Goal: Task Accomplishment & Management: Manage account settings

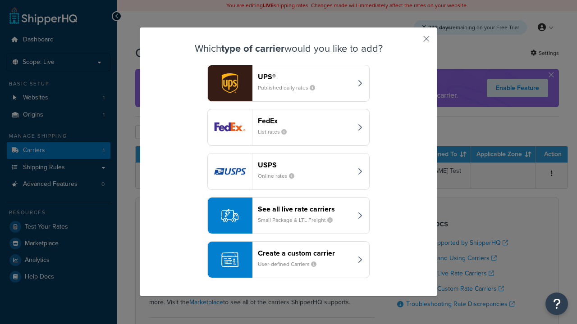
click at [305, 121] on header "FedEx" at bounding box center [305, 121] width 94 height 9
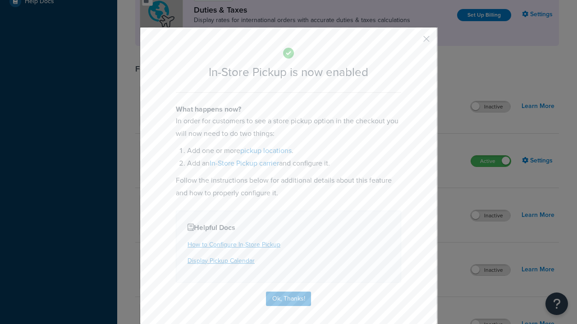
click at [413, 42] on button "button" at bounding box center [413, 42] width 2 height 2
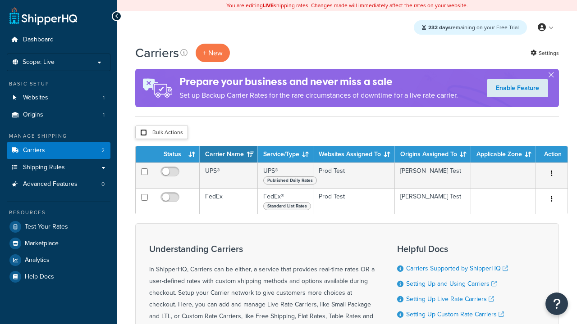
click at [143, 133] on input "checkbox" at bounding box center [143, 132] width 7 height 7
checkbox input "true"
click at [0, 0] on button "Delete" at bounding box center [0, 0] width 0 height 0
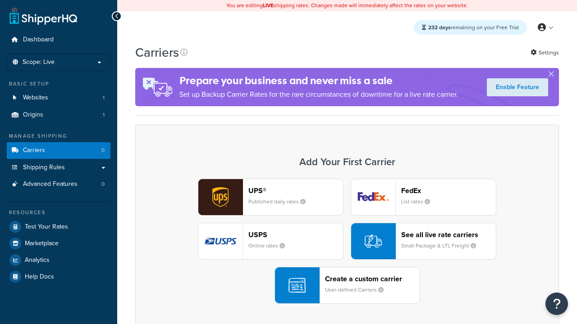
click at [270, 198] on div "UPS® Published daily rates" at bounding box center [295, 198] width 95 height 22
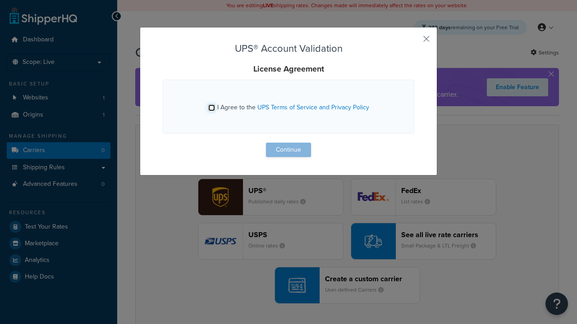
click at [212, 108] on input "I Agree to the UPS Terms of Service and Privacy Policy" at bounding box center [211, 108] width 7 height 7
checkbox input "true"
click at [288, 150] on button "Continue" at bounding box center [288, 150] width 45 height 14
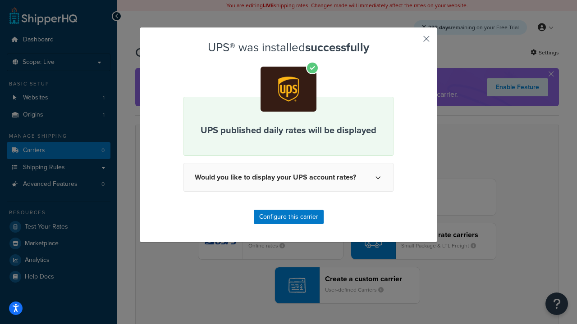
click at [413, 42] on button "button" at bounding box center [413, 42] width 2 height 2
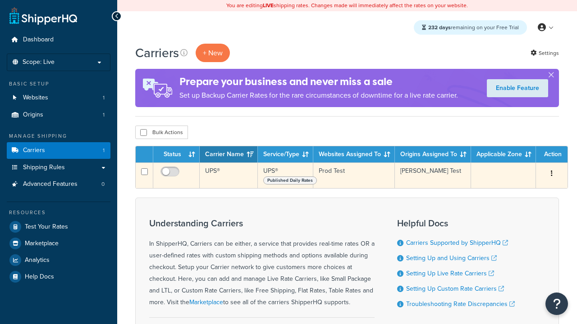
click at [551, 175] on icon "button" at bounding box center [552, 173] width 2 height 6
click at [0, 0] on link "Edit" at bounding box center [0, 0] width 0 height 0
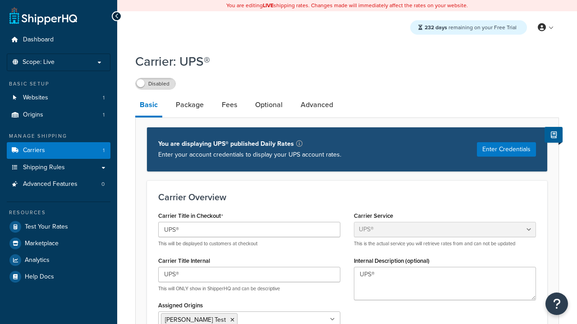
select select "ups"
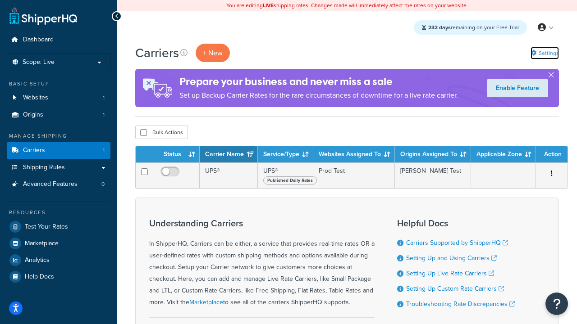
click at [544, 53] on link "Settings" at bounding box center [544, 53] width 28 height 13
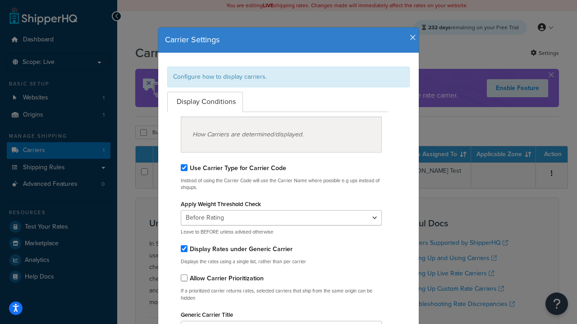
click at [288, 77] on div "Configure how to display carriers." at bounding box center [288, 77] width 242 height 21
click at [184, 168] on input "Use Carrier Type for Carrier Code" at bounding box center [184, 168] width 7 height 7
checkbox input "false"
click at [184, 249] on input "Display Rates under Generic Carrier" at bounding box center [184, 249] width 7 height 7
checkbox input "false"
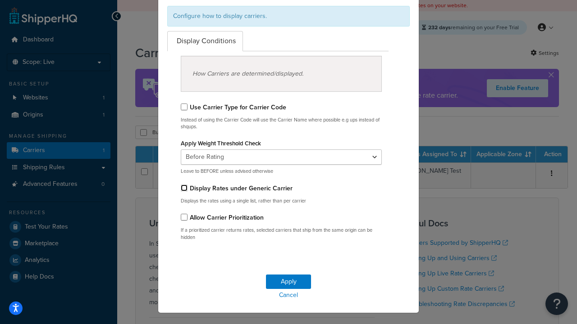
scroll to position [71, 0]
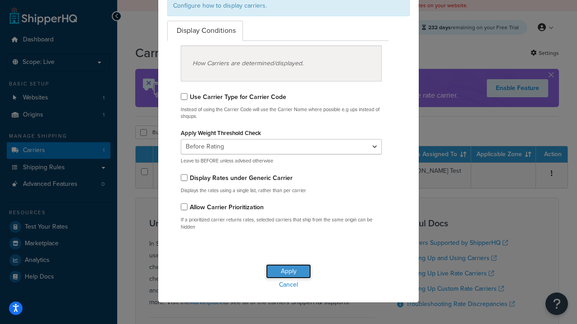
click at [290, 267] on button "Apply" at bounding box center [288, 272] width 45 height 14
